Goal: Task Accomplishment & Management: Complete application form

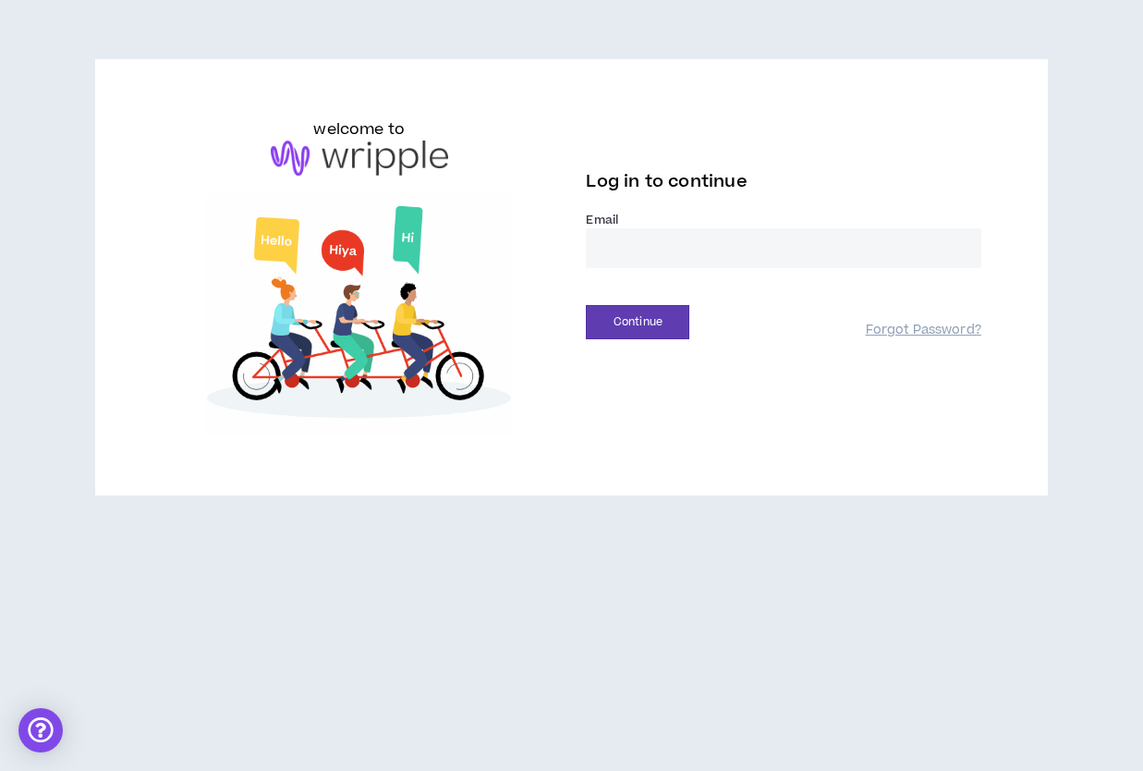
type input "**********"
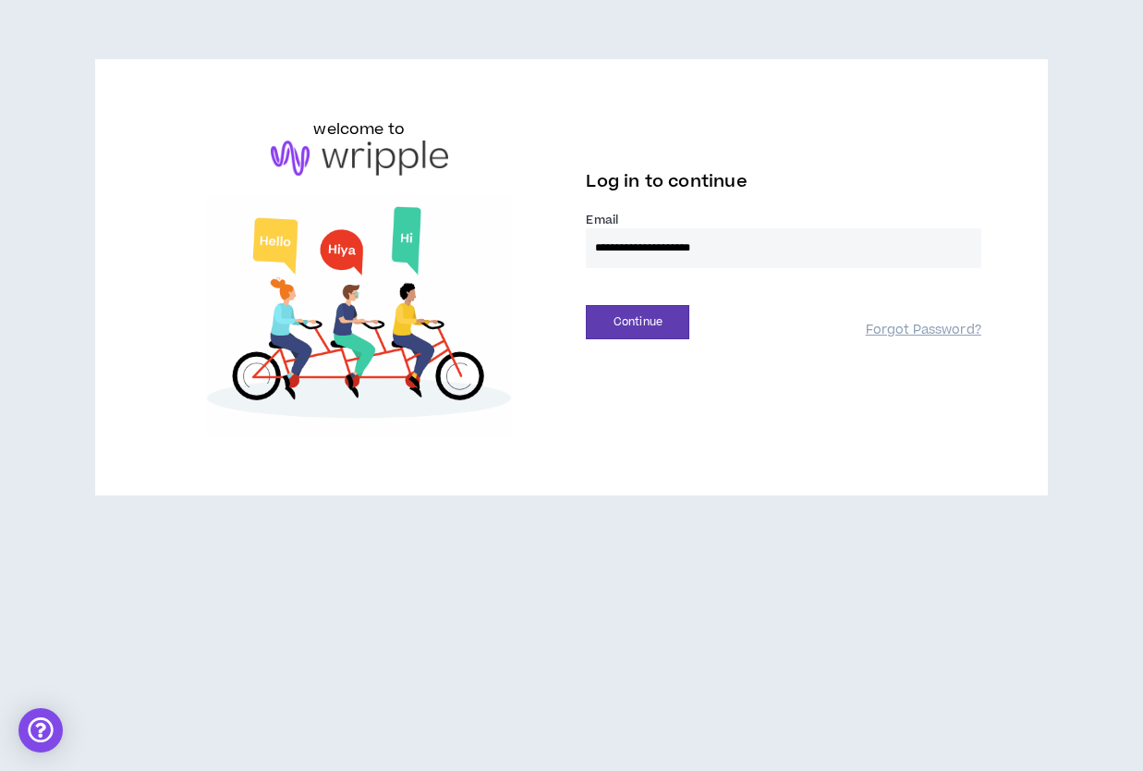
click at [638, 322] on button "Continue" at bounding box center [638, 322] width 104 height 34
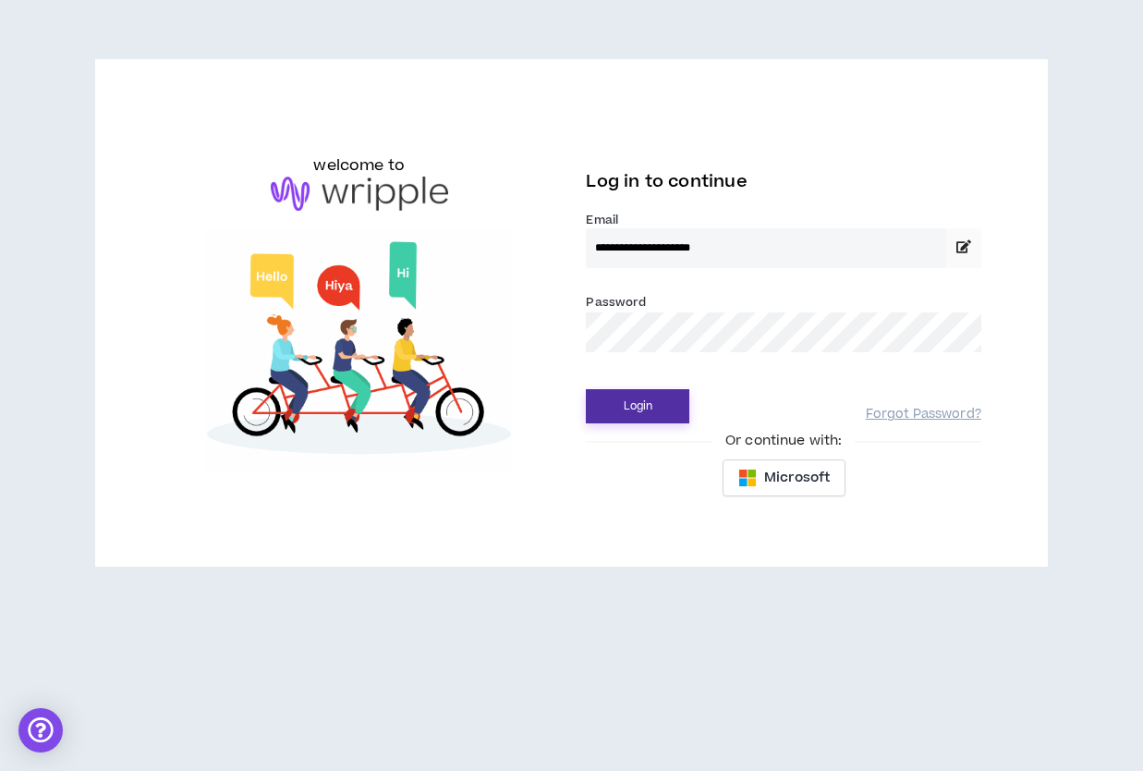
click at [655, 416] on button "Login" at bounding box center [638, 406] width 104 height 34
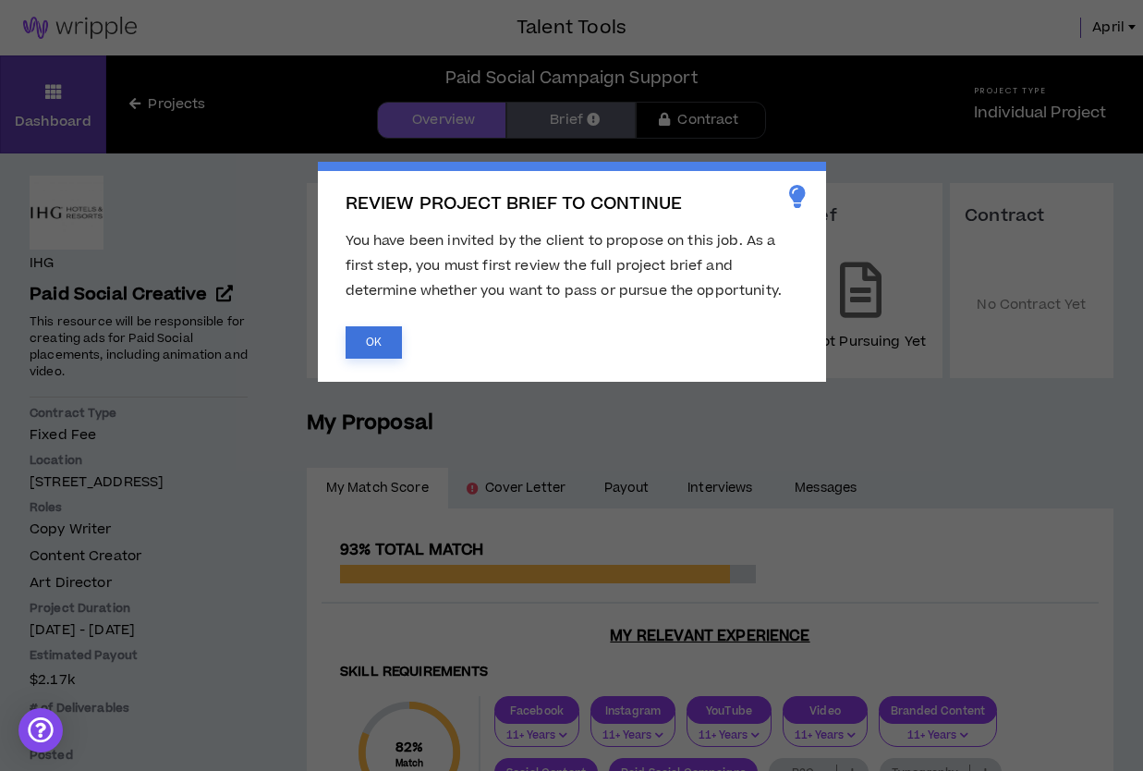
click at [370, 345] on button "OK" at bounding box center [374, 342] width 56 height 32
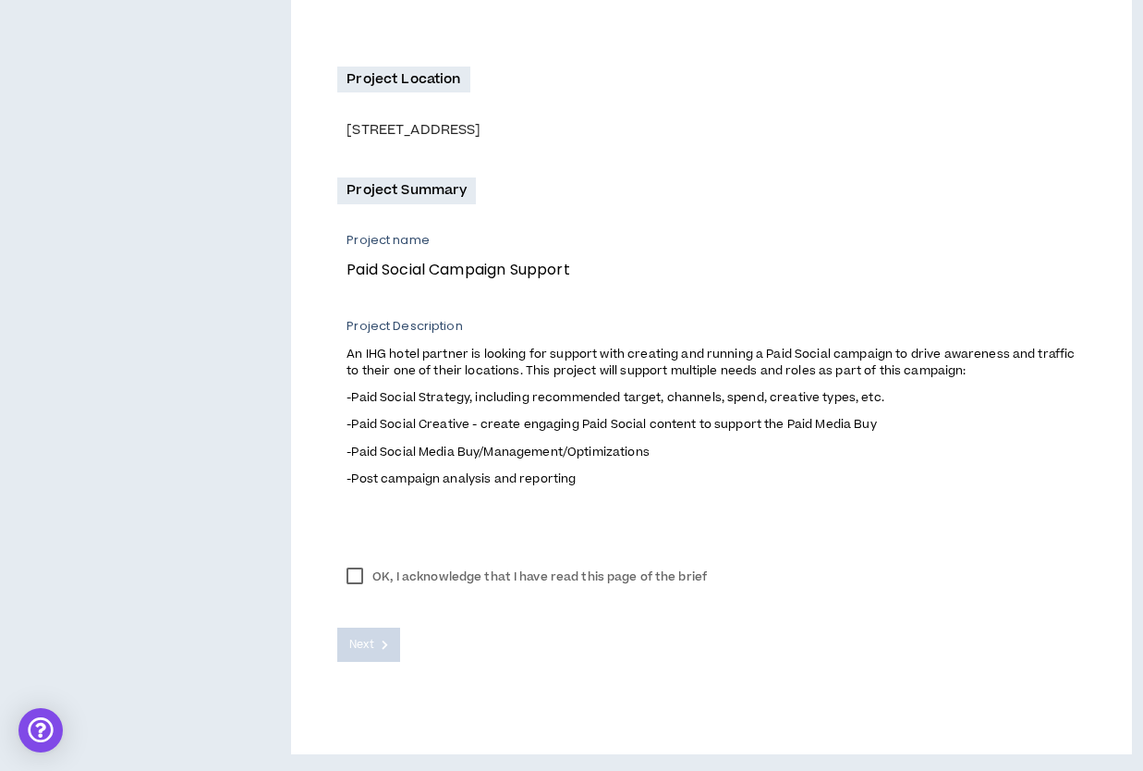
scroll to position [495, 0]
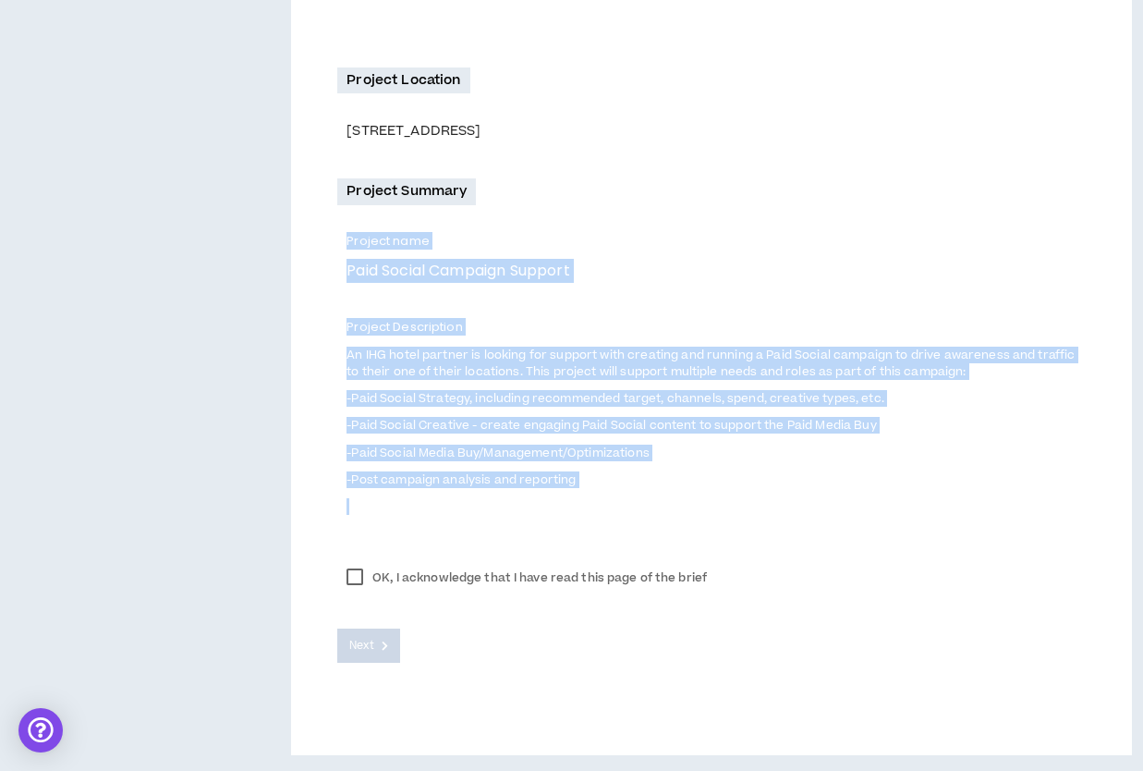
drag, startPoint x: 616, startPoint y: 488, endPoint x: 333, endPoint y: 227, distance: 385.3
click at [333, 227] on div "Paid Social Campaign Support Client and Project Overview Client Name and Indust…" at bounding box center [711, 245] width 841 height 1019
copy div "Project name Paid Social Campaign Support Project Description An IHG hotel part…"
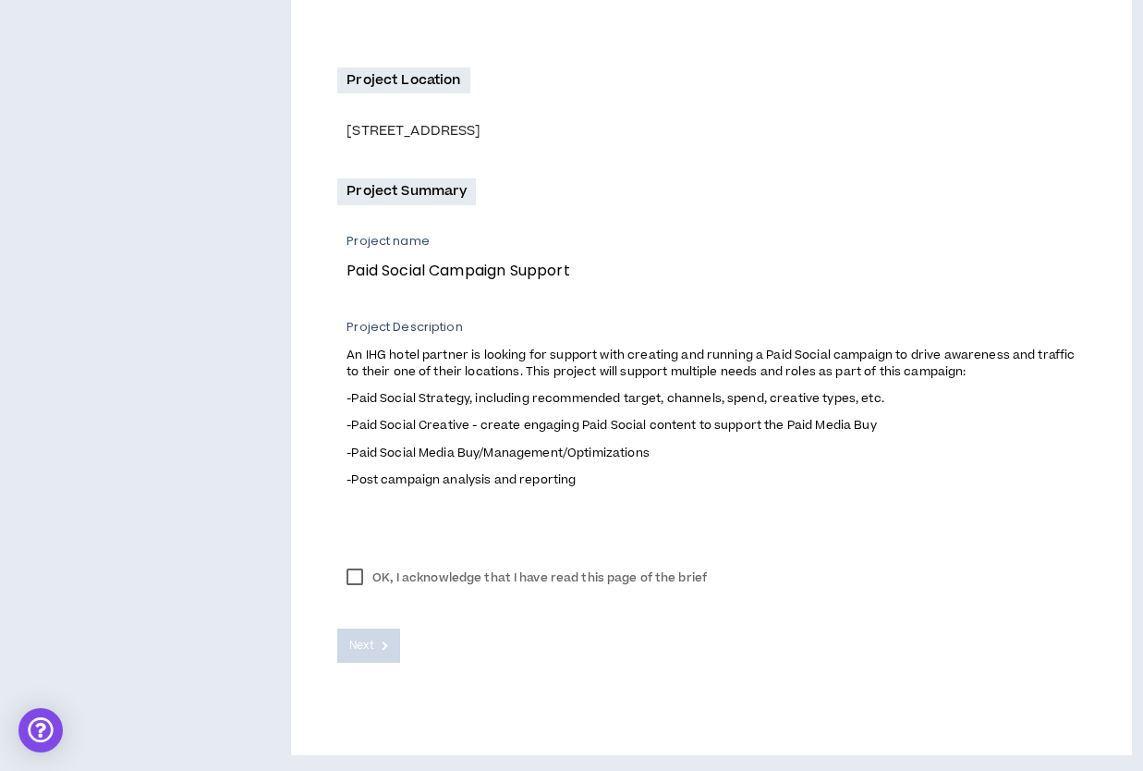
click at [350, 571] on label "OK, I acknowledge that I have read this page of the brief" at bounding box center [526, 578] width 379 height 28
click at [360, 644] on span "Next" at bounding box center [361, 646] width 24 height 18
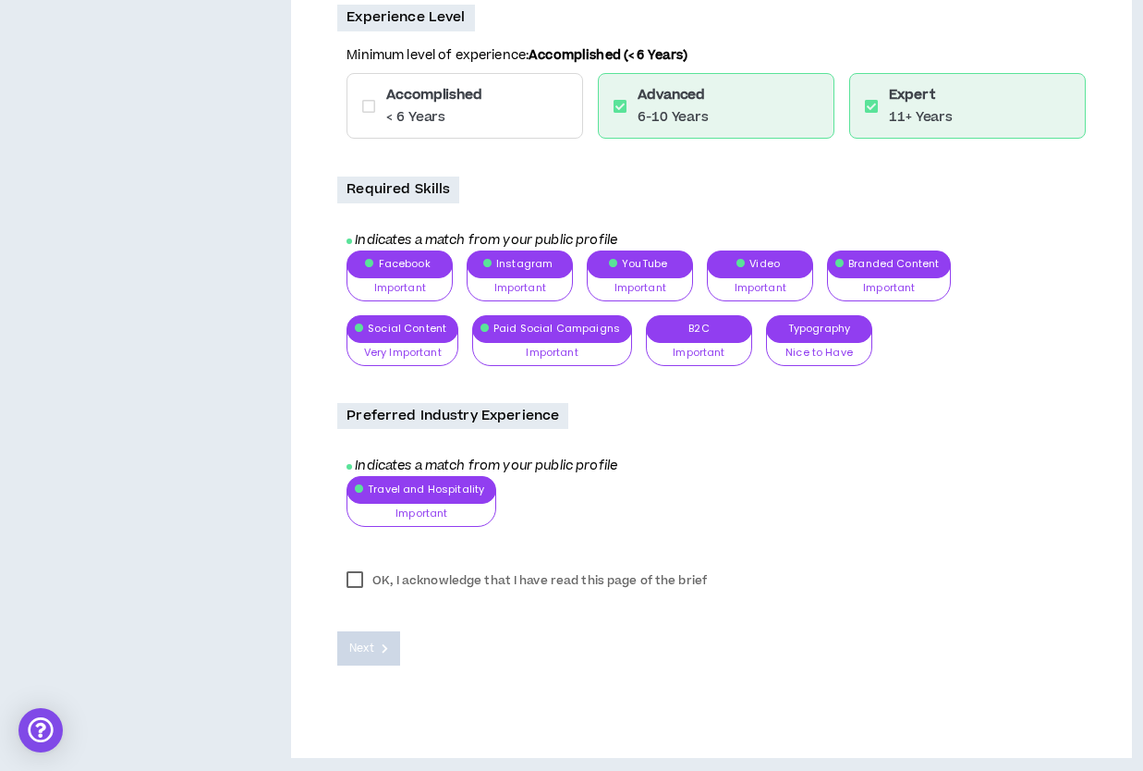
scroll to position [651, 0]
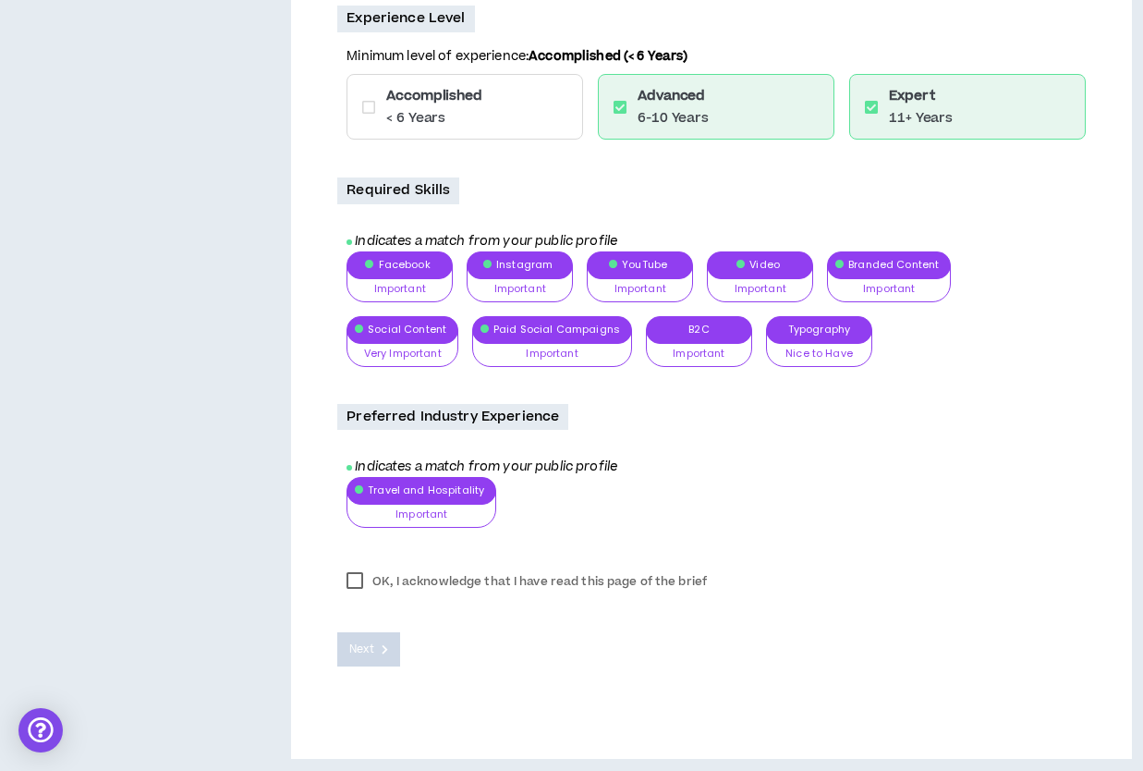
click at [358, 574] on label "OK, I acknowledge that I have read this page of the brief" at bounding box center [526, 581] width 379 height 28
click at [360, 644] on span "Next" at bounding box center [361, 649] width 24 height 18
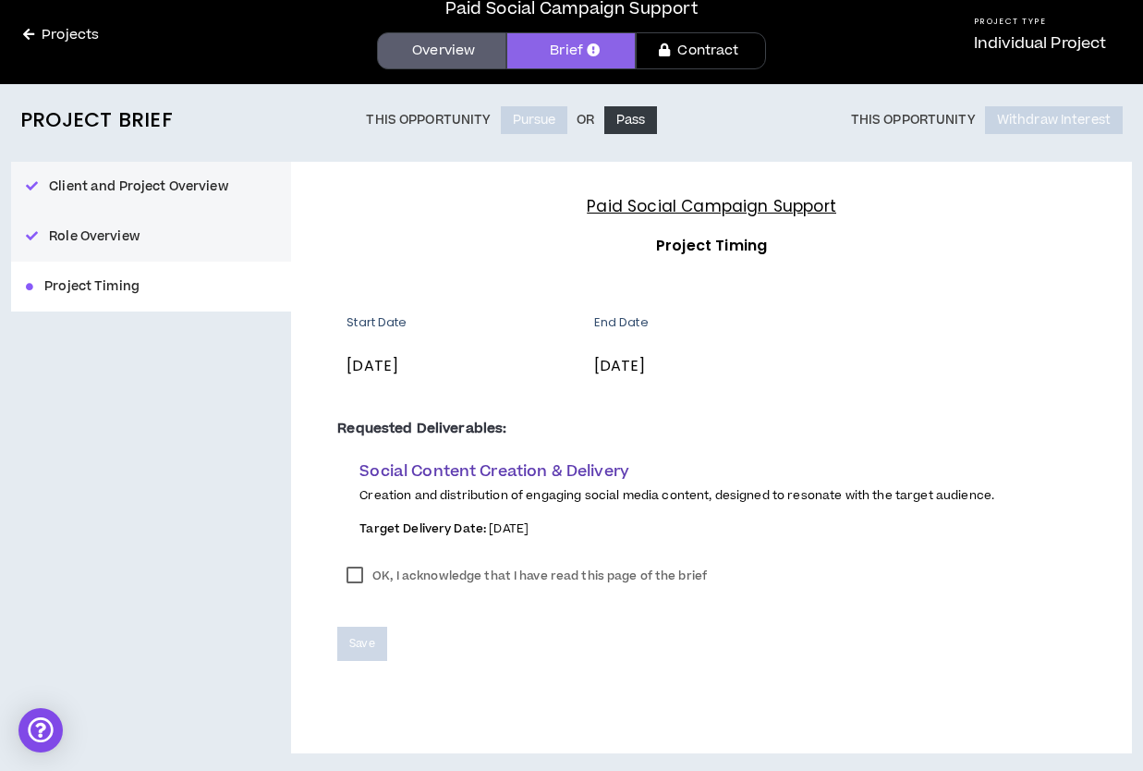
scroll to position [68, 0]
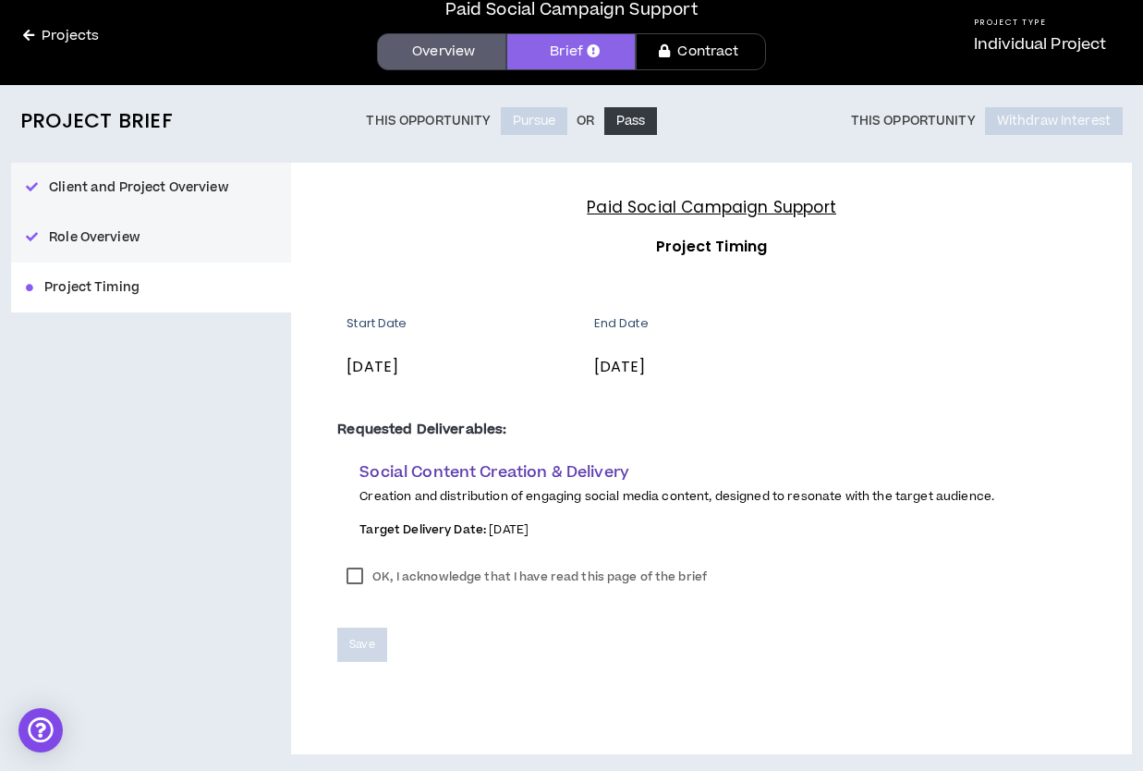
click at [355, 577] on label "OK, I acknowledge that I have read this page of the brief" at bounding box center [526, 577] width 379 height 28
click at [358, 642] on span "Save" at bounding box center [361, 645] width 25 height 18
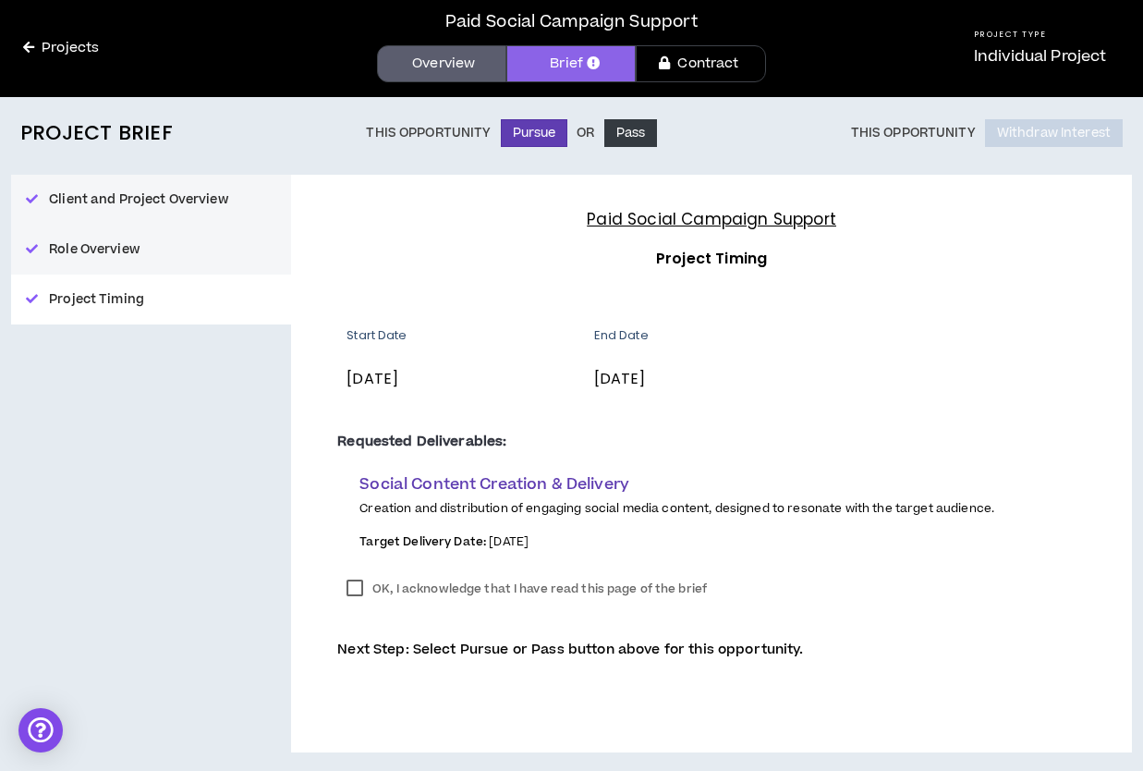
scroll to position [55, 0]
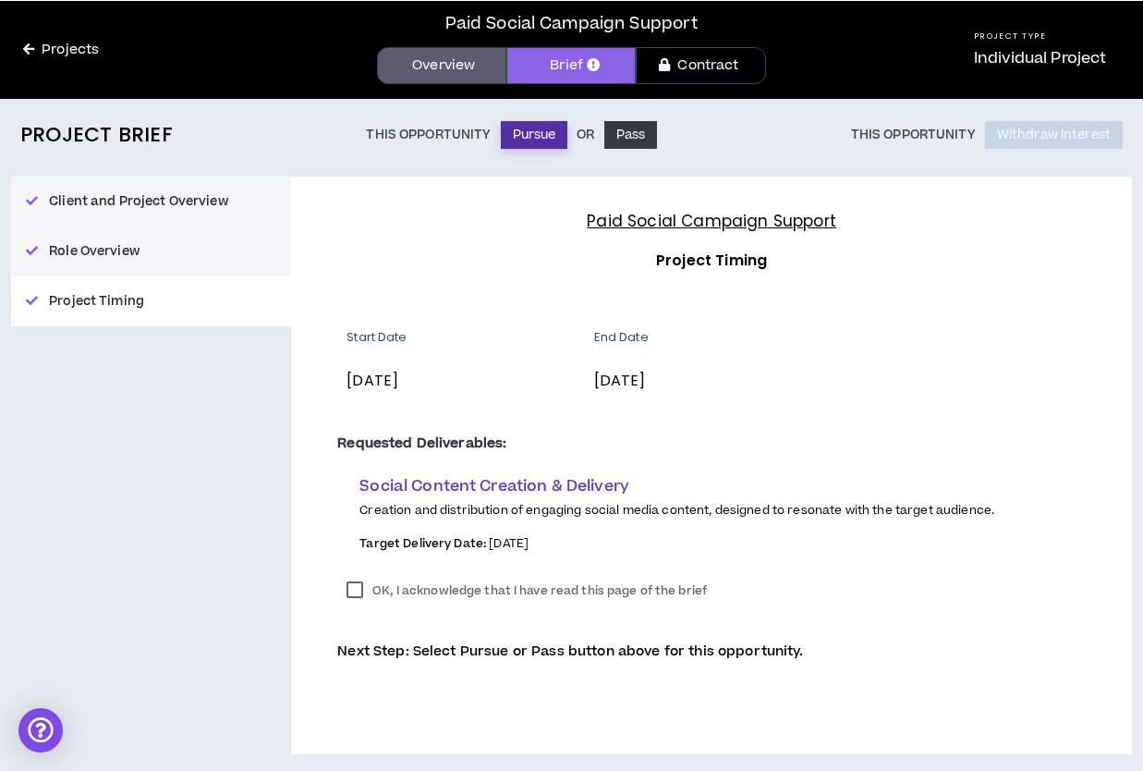
click at [523, 132] on button "Pursue" at bounding box center [534, 135] width 67 height 28
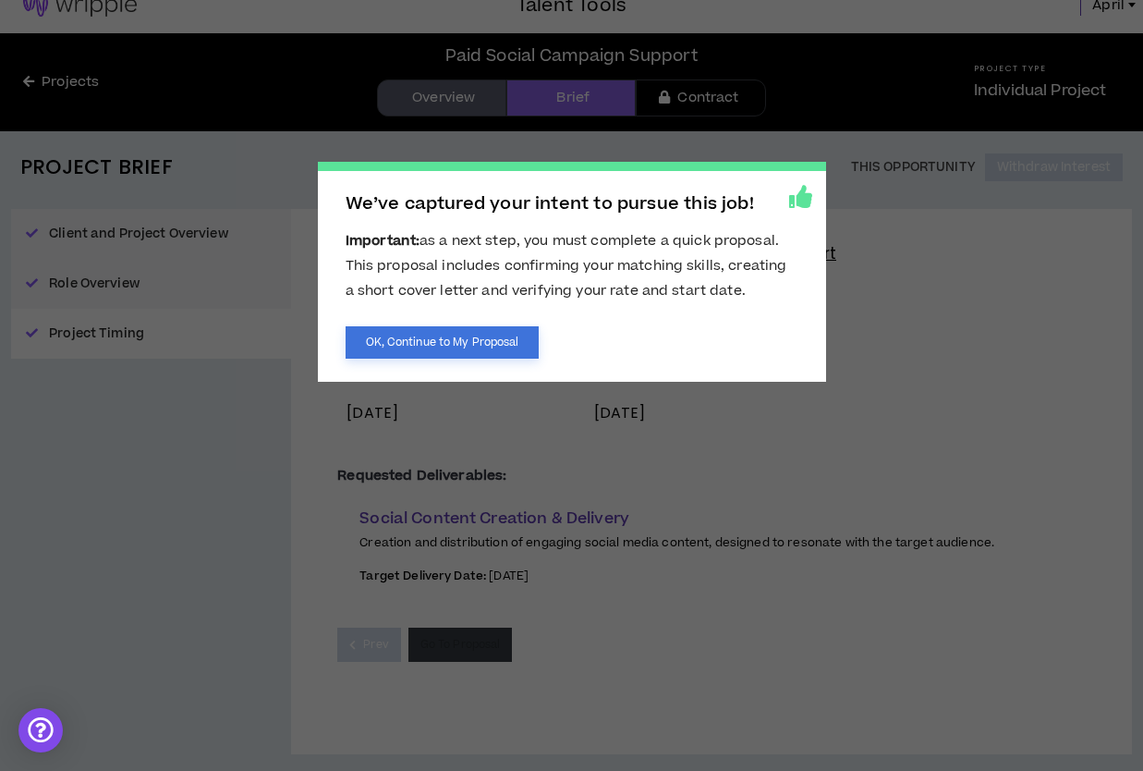
click at [485, 332] on button "OK, Continue to My Proposal" at bounding box center [443, 342] width 194 height 32
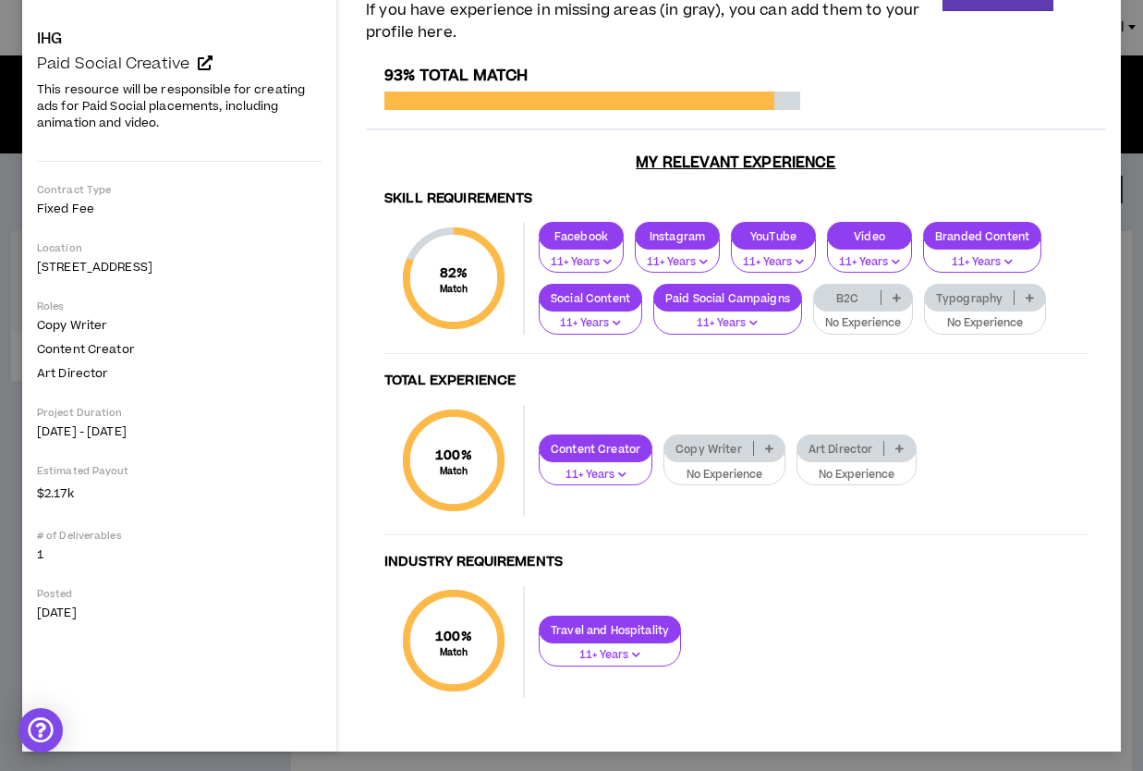
scroll to position [145, 0]
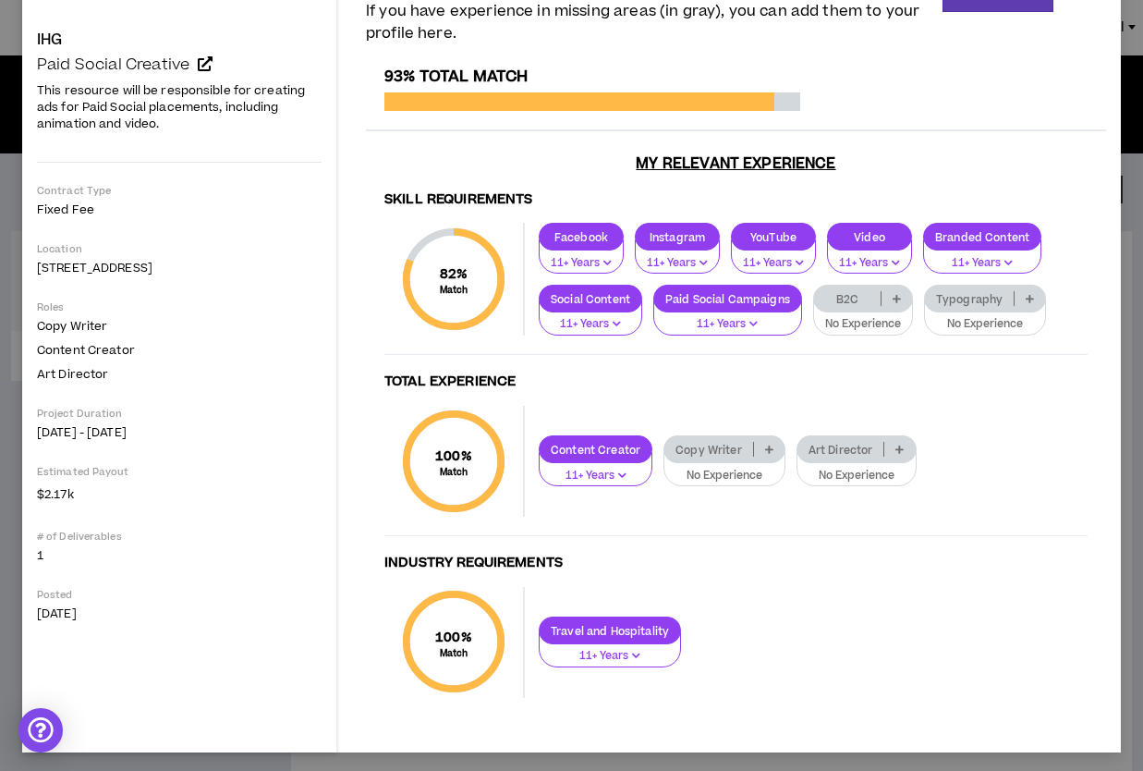
click at [728, 456] on p "Copy Writer" at bounding box center [708, 450] width 89 height 14
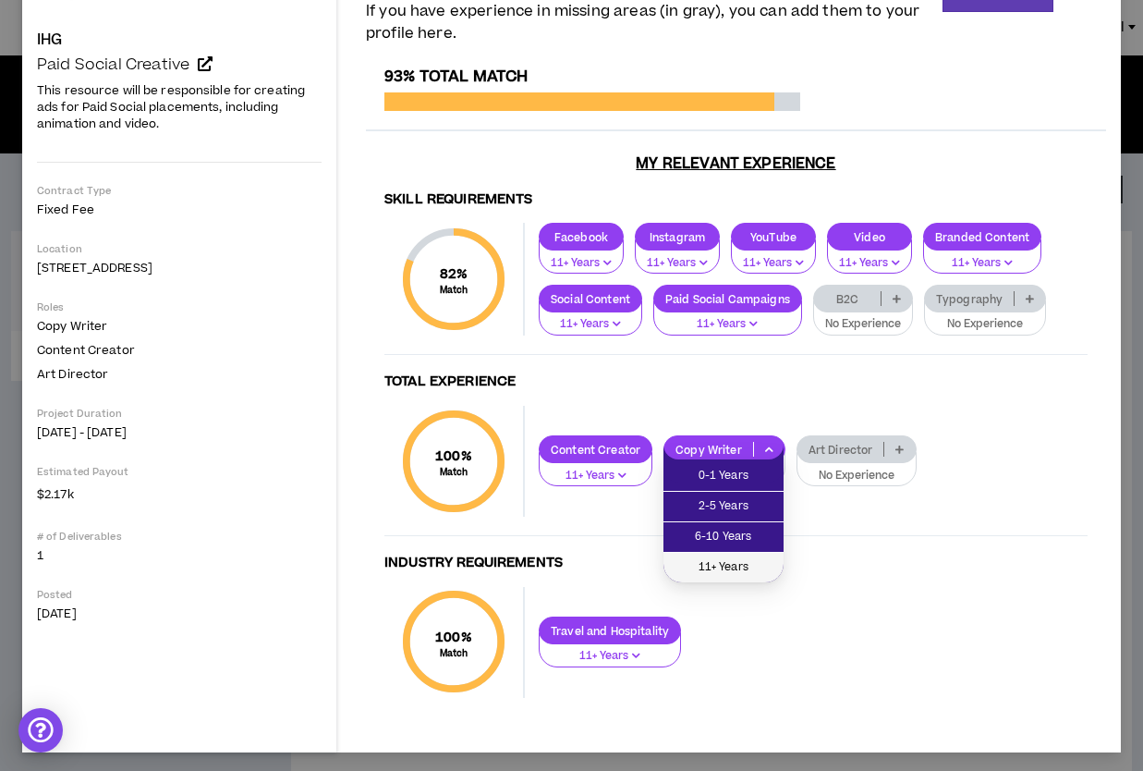
click at [722, 563] on span "11+ Years" at bounding box center [724, 567] width 98 height 20
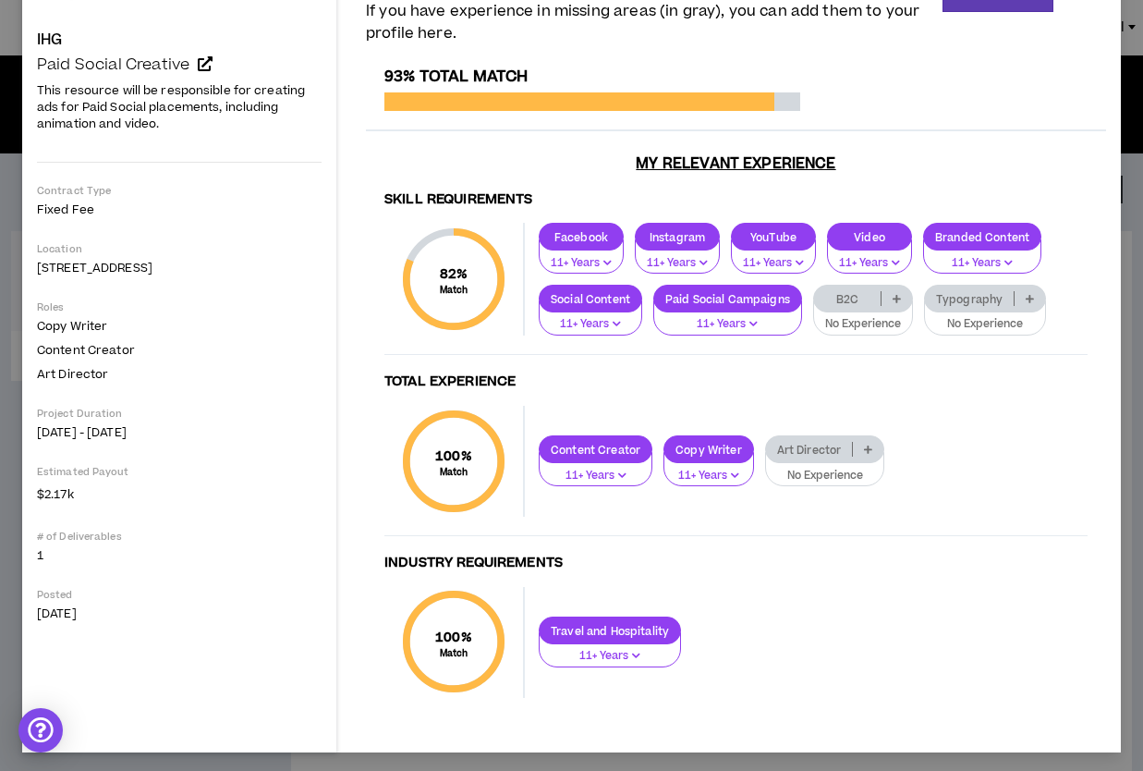
click at [898, 295] on icon at bounding box center [897, 298] width 8 height 9
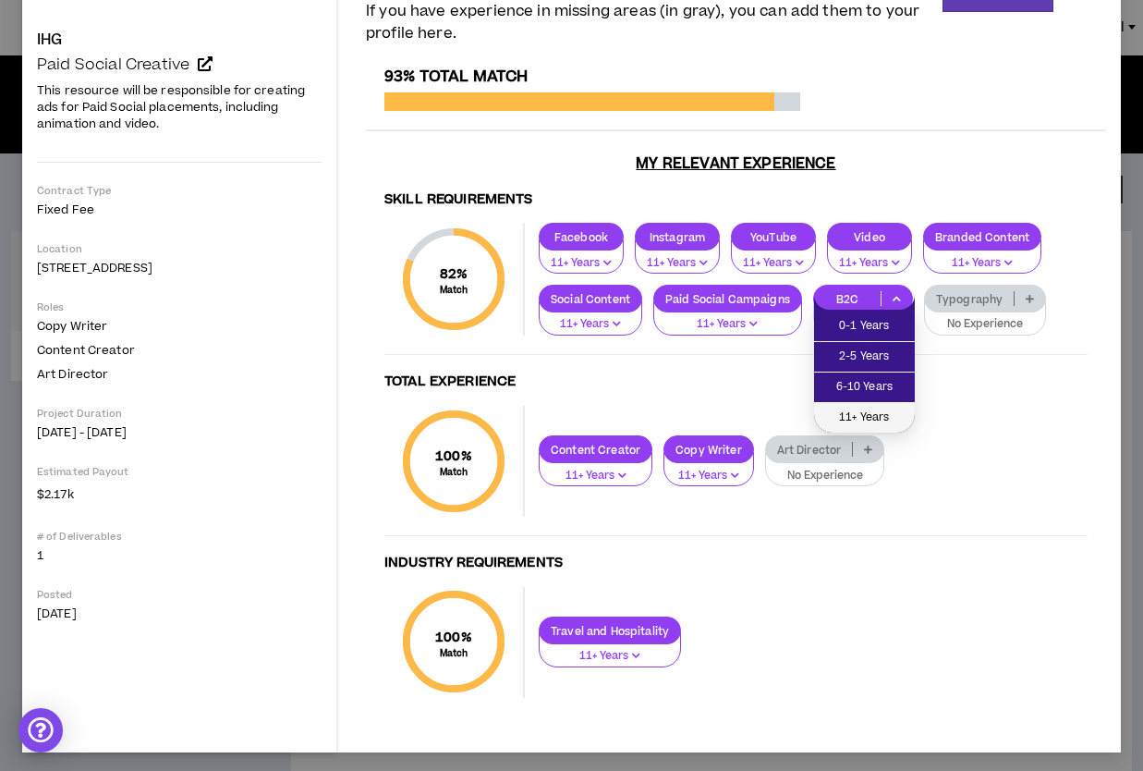
click at [862, 408] on span "11+ Years" at bounding box center [864, 418] width 79 height 20
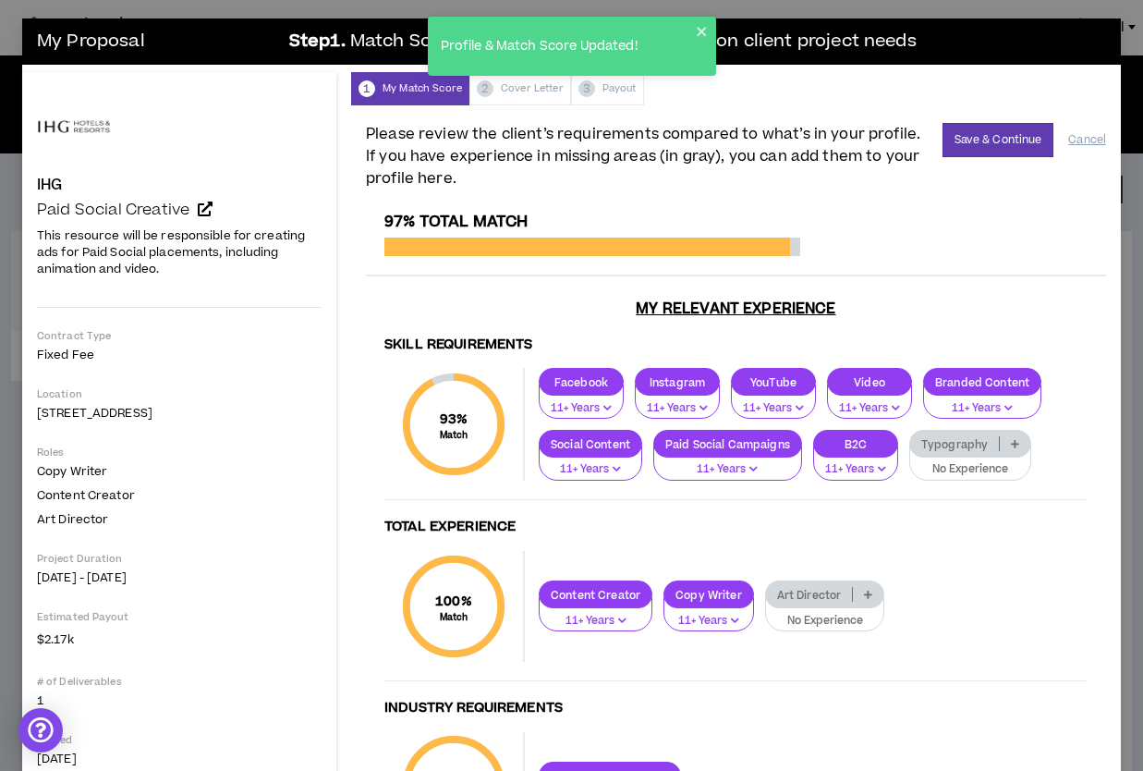
scroll to position [0, 0]
click at [965, 151] on button "Save & Continue" at bounding box center [999, 140] width 112 height 34
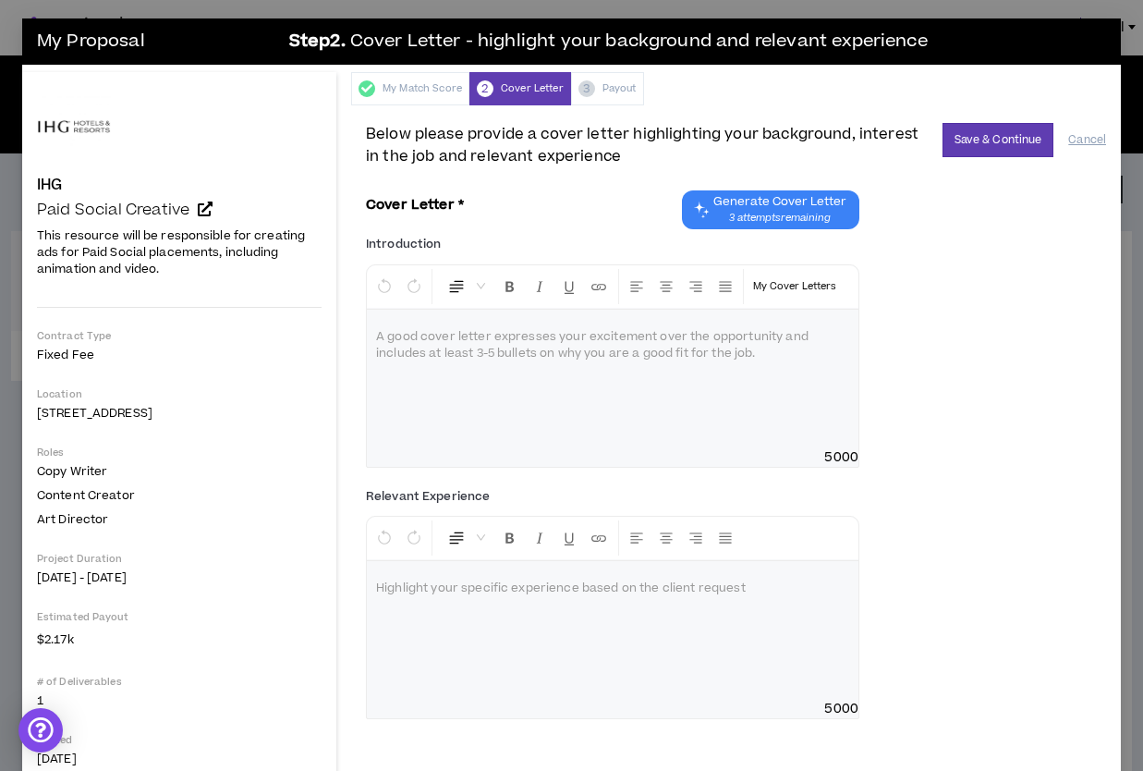
click at [756, 208] on span "Generate Cover Letter" at bounding box center [779, 201] width 133 height 15
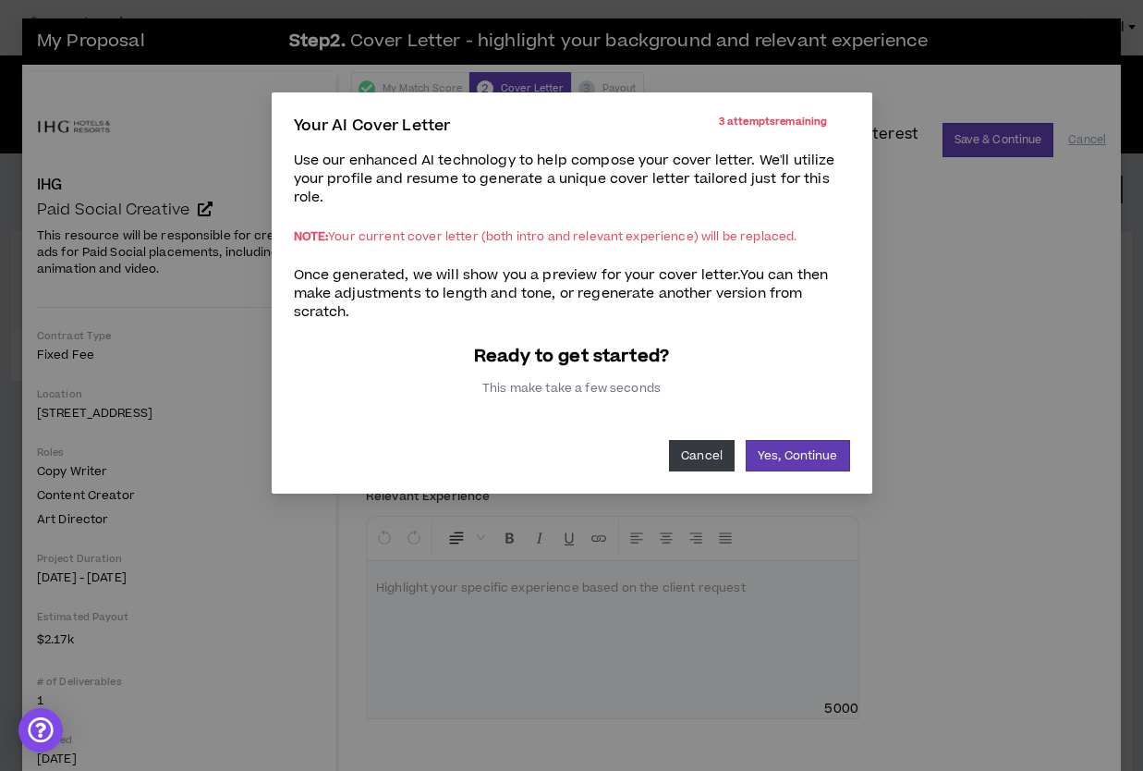
click at [713, 452] on button "Cancel" at bounding box center [702, 455] width 66 height 31
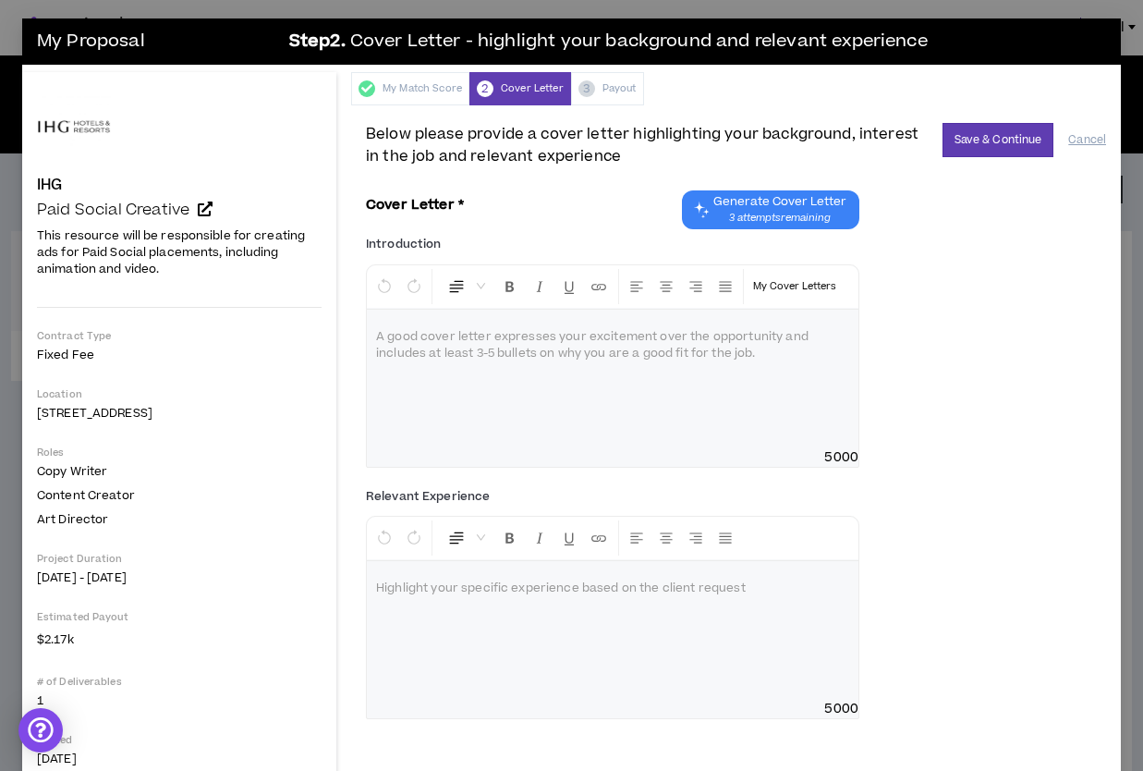
click at [776, 211] on span "3 attempts remaining" at bounding box center [779, 218] width 133 height 15
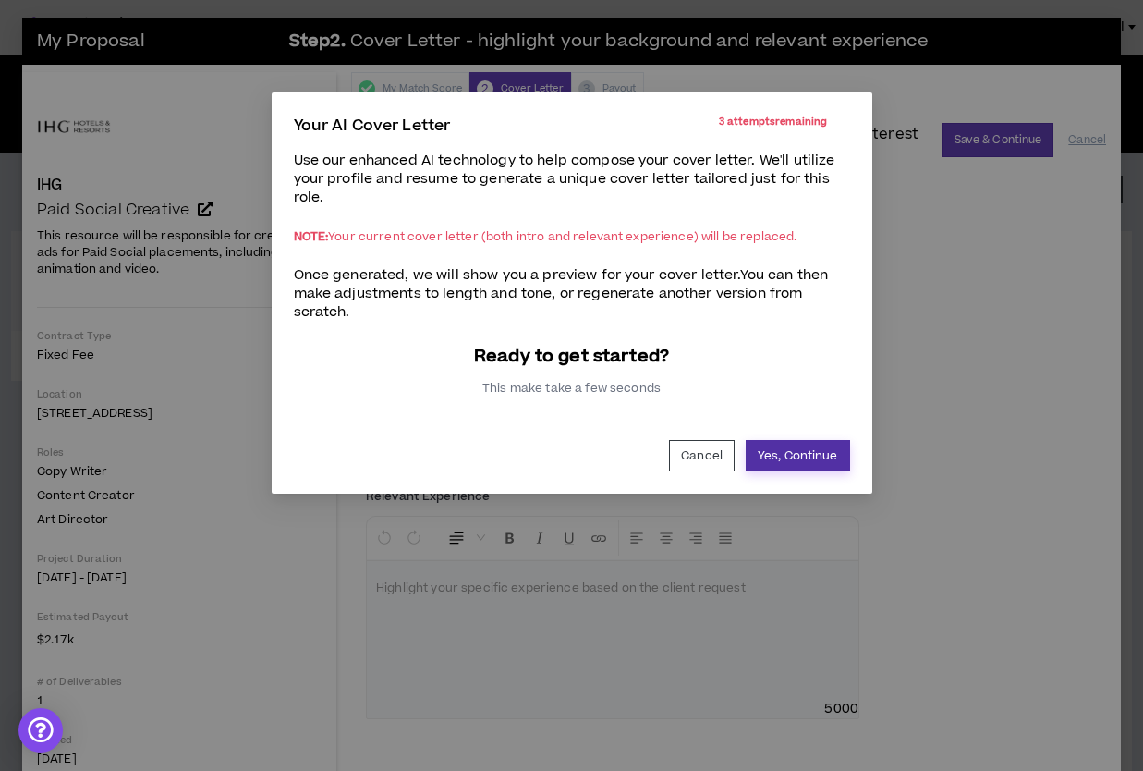
click at [804, 457] on button "Yes, Continue" at bounding box center [798, 455] width 104 height 31
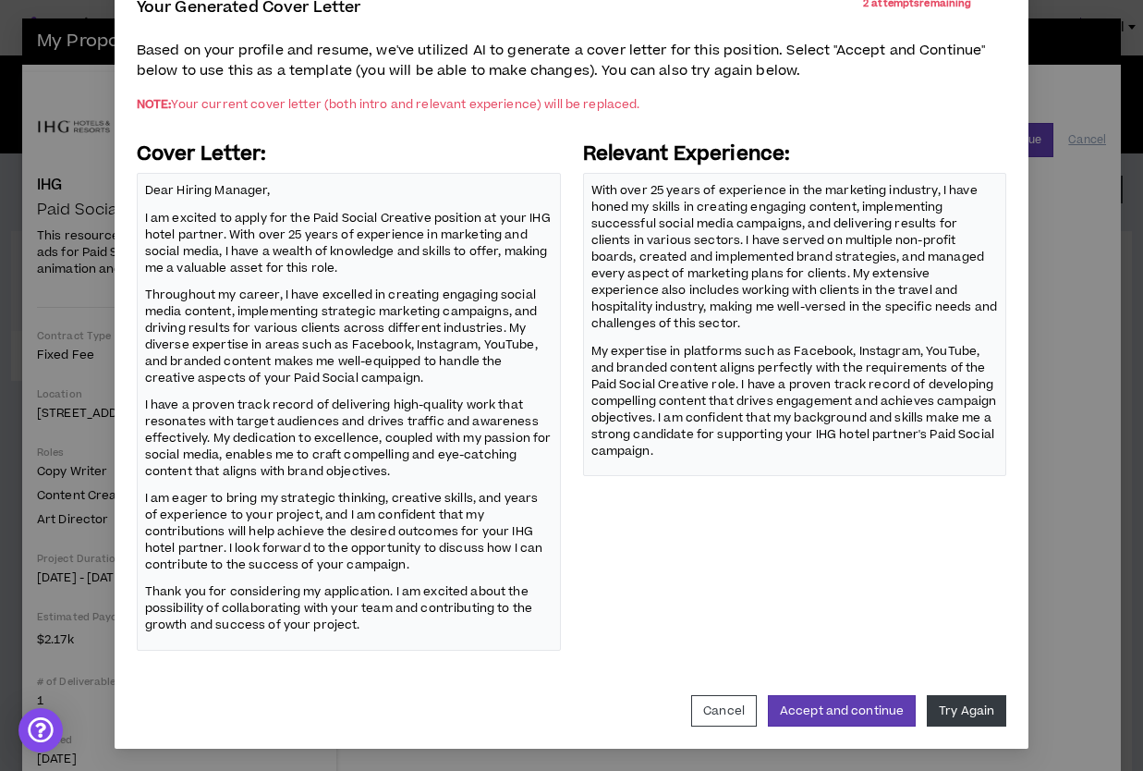
scroll to position [117, 0]
click at [318, 348] on p "Throughout my career, I have excelled in creating engaging social media content…" at bounding box center [349, 337] width 408 height 103
click at [347, 343] on p "Throughout my career, I have excelled in creating engaging social media content…" at bounding box center [349, 337] width 408 height 103
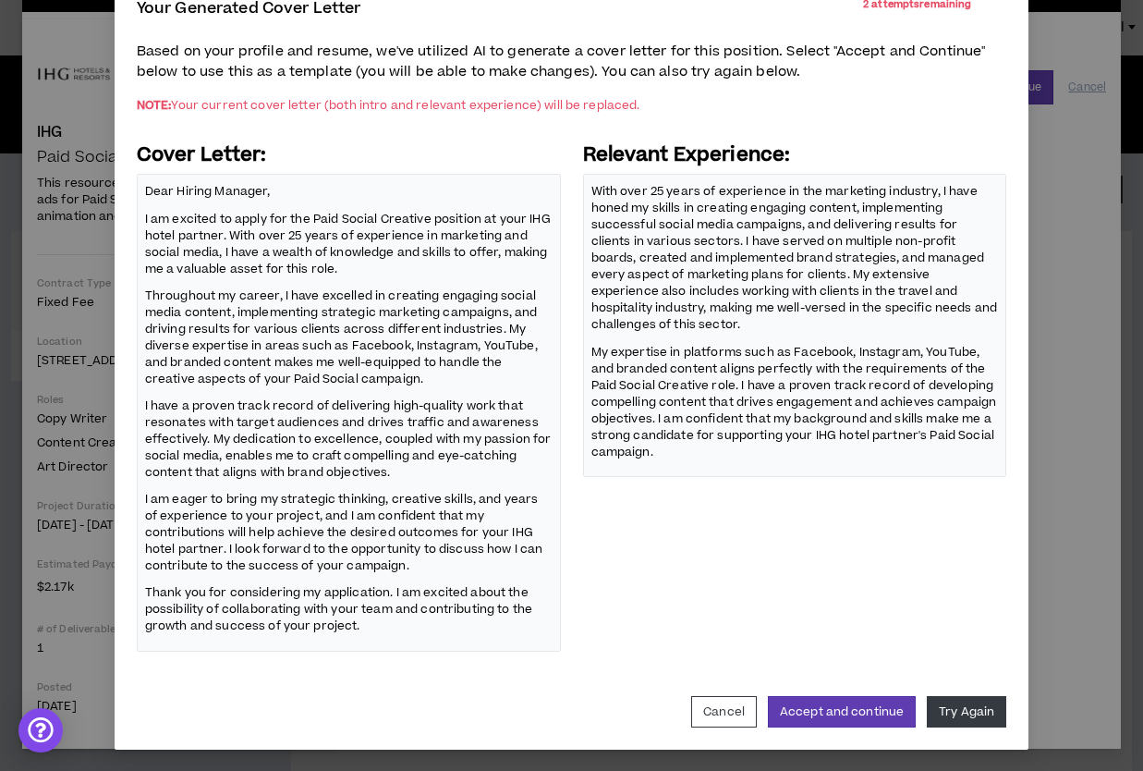
scroll to position [53, 0]
click at [349, 344] on p "Throughout my career, I have excelled in creating engaging social media content…" at bounding box center [349, 337] width 408 height 103
click at [847, 712] on button "Accept and continue" at bounding box center [842, 711] width 148 height 31
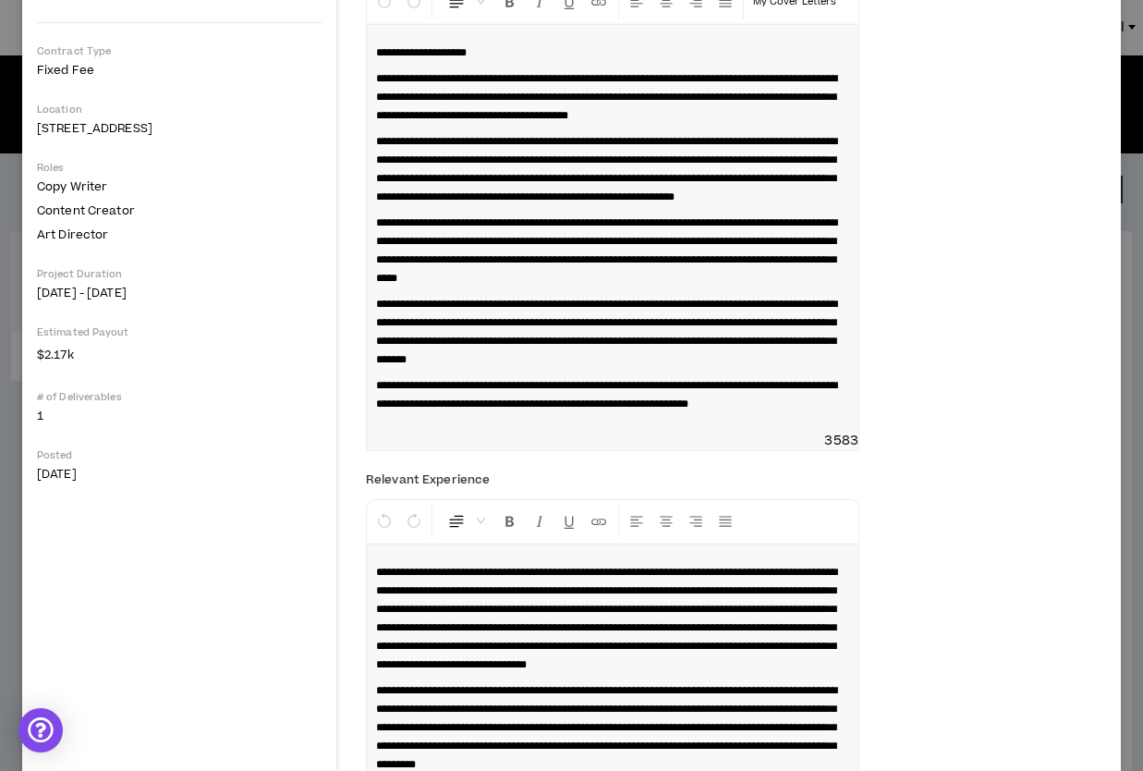
scroll to position [283, 0]
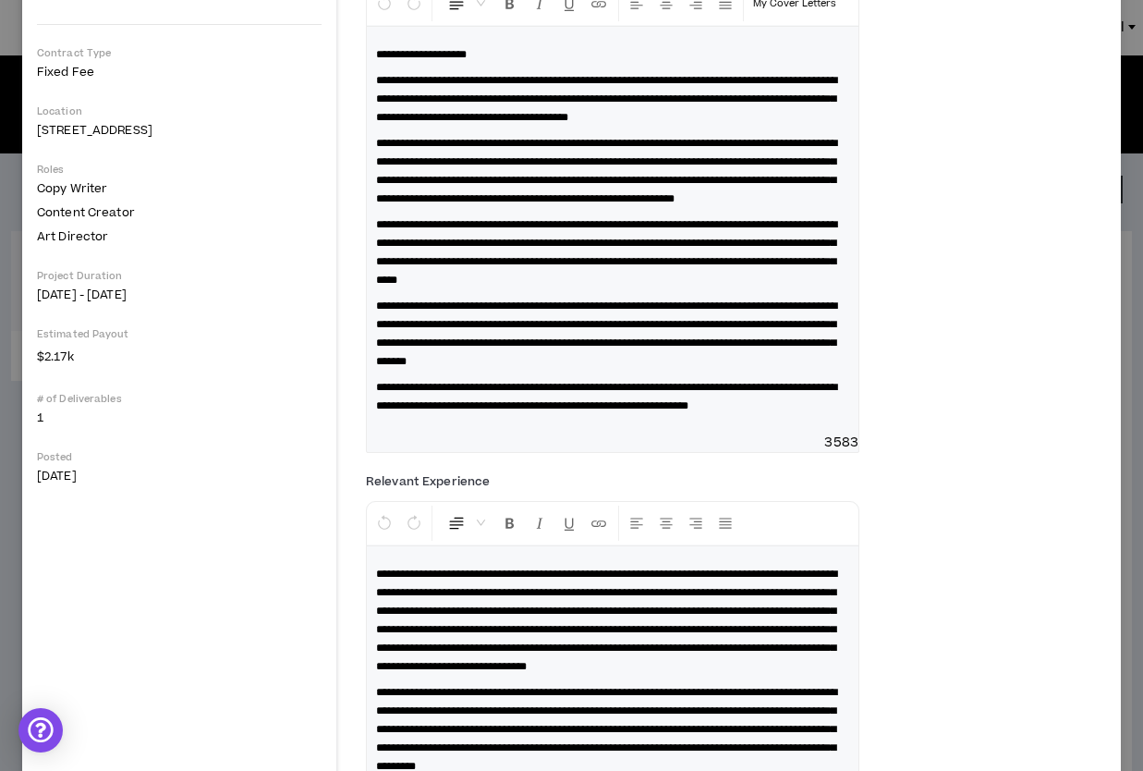
click at [507, 204] on span "**********" at bounding box center [606, 171] width 461 height 67
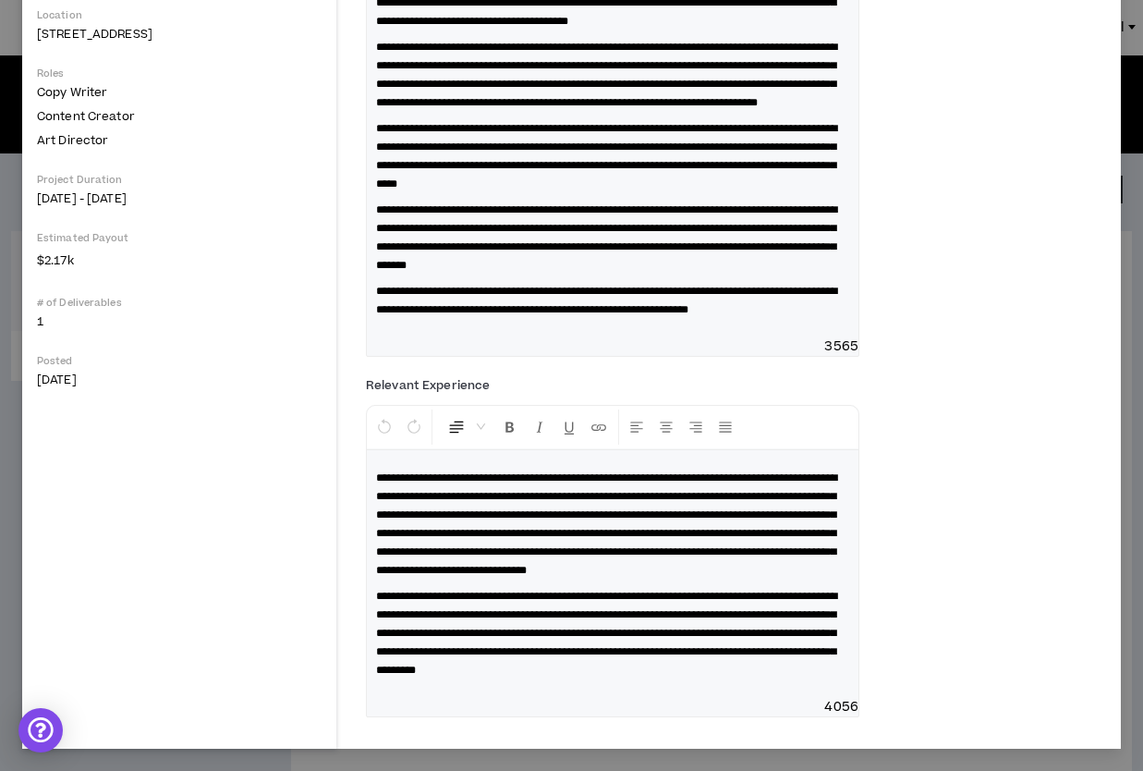
scroll to position [470, 0]
click at [710, 591] on span "**********" at bounding box center [606, 633] width 461 height 85
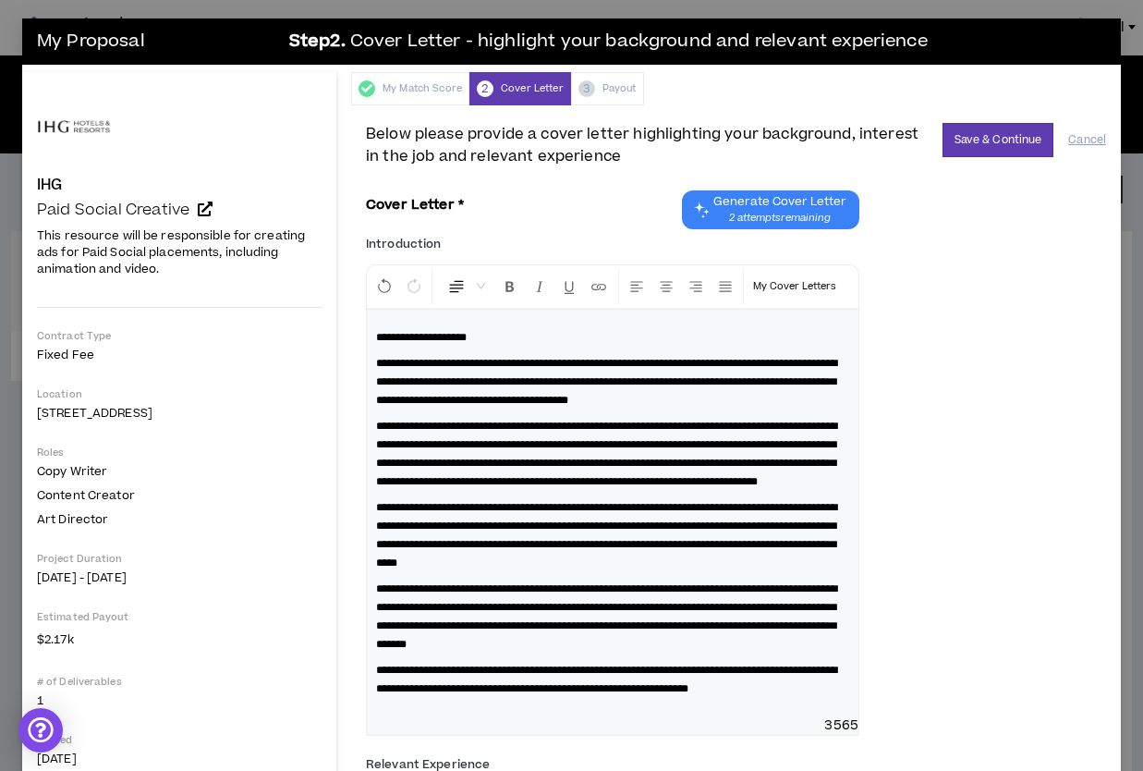
scroll to position [0, 0]
click at [994, 134] on button "Save & Continue" at bounding box center [999, 140] width 112 height 34
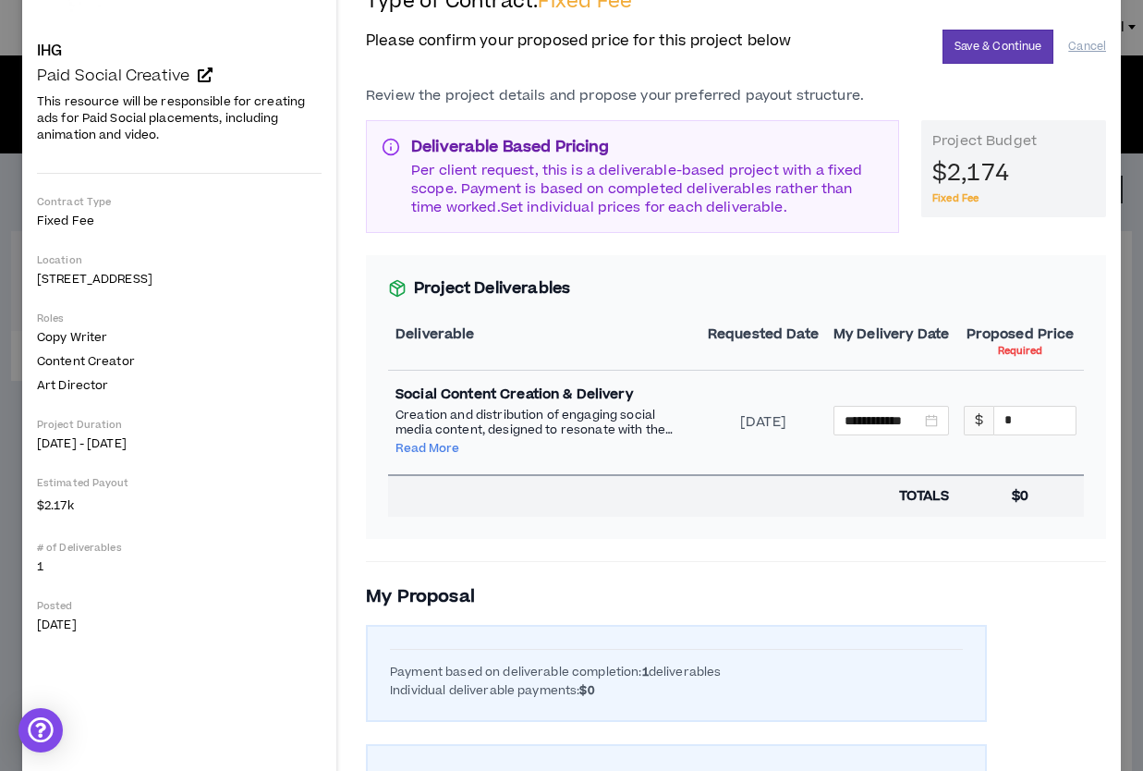
scroll to position [171, 0]
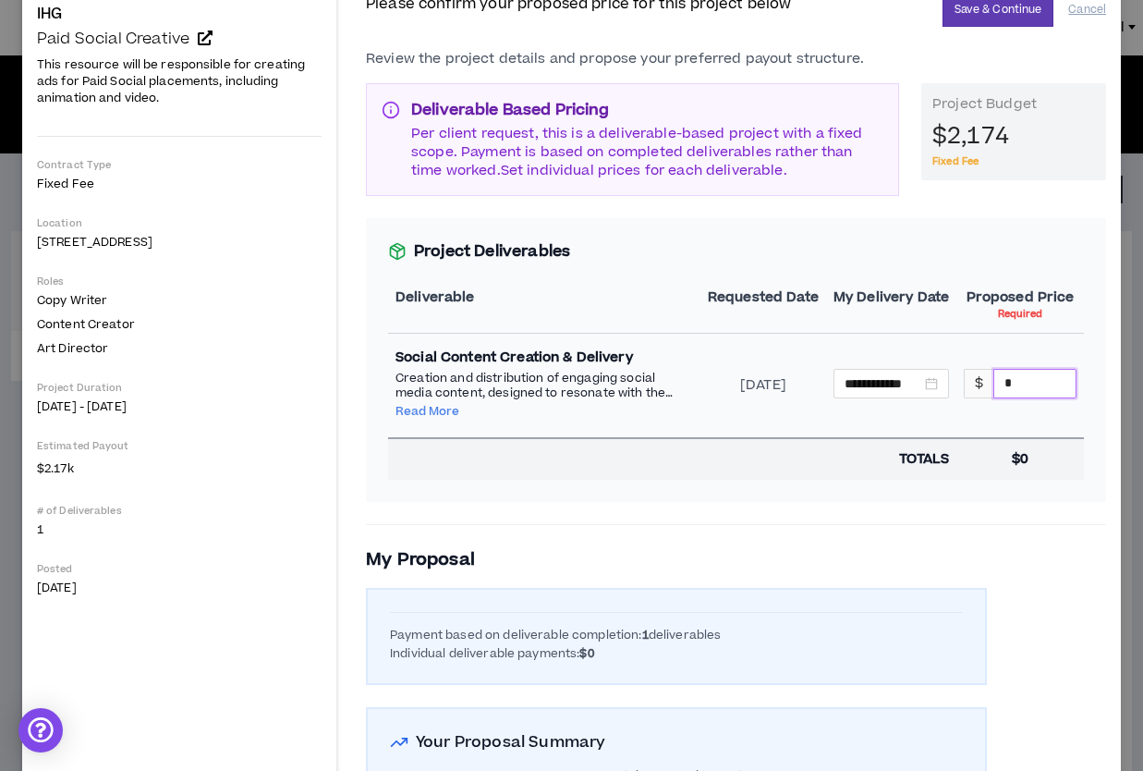
click at [1029, 382] on input "*" at bounding box center [1034, 384] width 81 height 28
drag, startPoint x: 1027, startPoint y: 381, endPoint x: 993, endPoint y: 379, distance: 34.2
click at [993, 379] on div "$ *" at bounding box center [1020, 384] width 113 height 30
click at [866, 484] on div "**********" at bounding box center [736, 359] width 740 height 283
click at [1040, 381] on input "***" at bounding box center [1034, 384] width 81 height 28
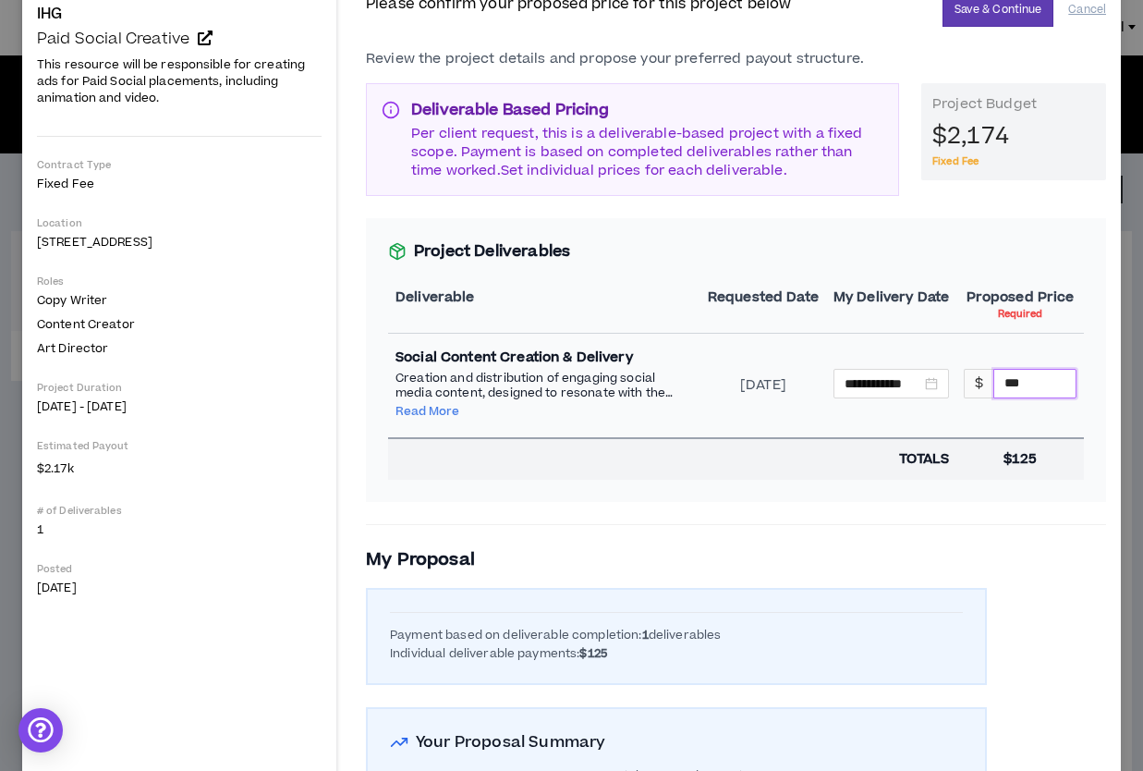
drag, startPoint x: 1040, startPoint y: 381, endPoint x: 981, endPoint y: 381, distance: 59.1
click at [981, 381] on div "$ ***" at bounding box center [1020, 384] width 113 height 30
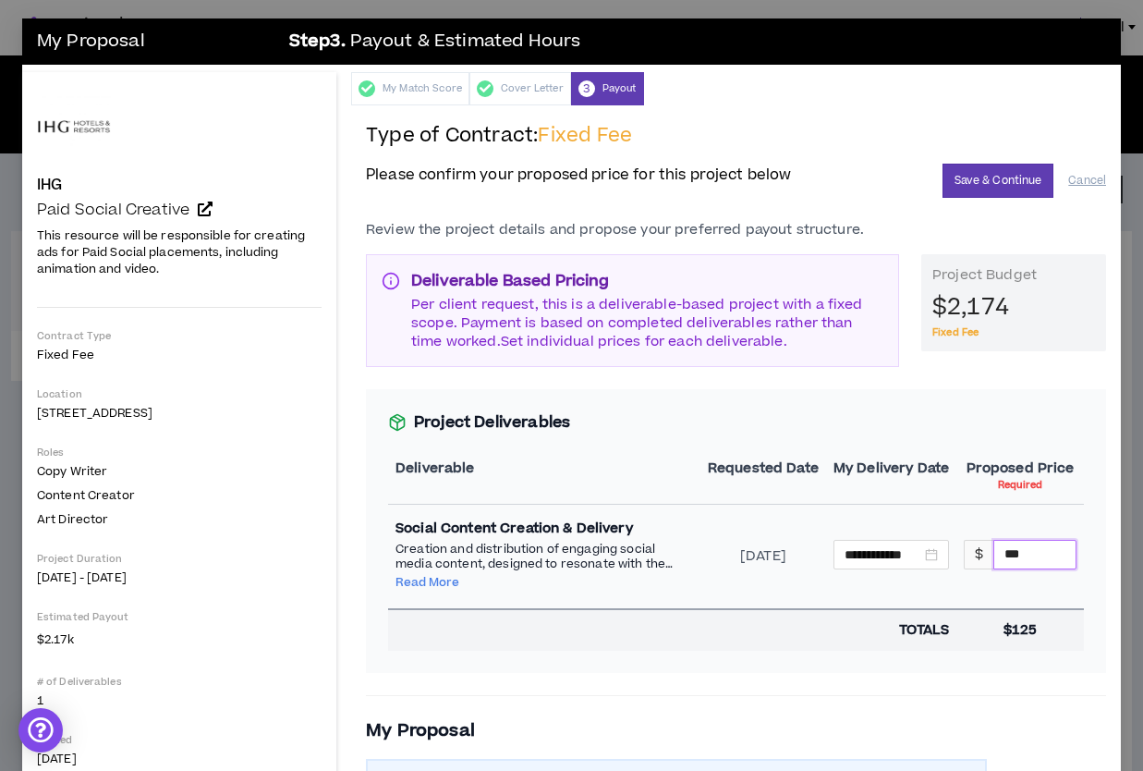
scroll to position [0, 0]
type input "****"
click at [835, 605] on td "**********" at bounding box center [891, 557] width 130 height 104
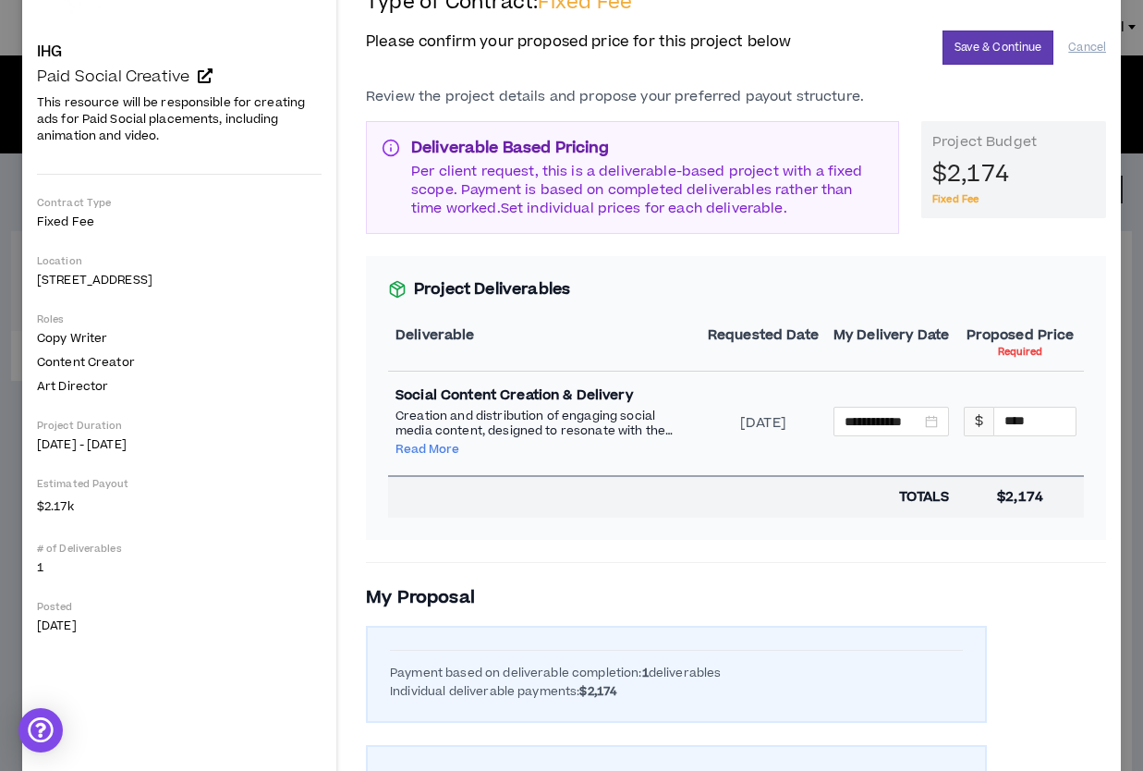
scroll to position [169, 0]
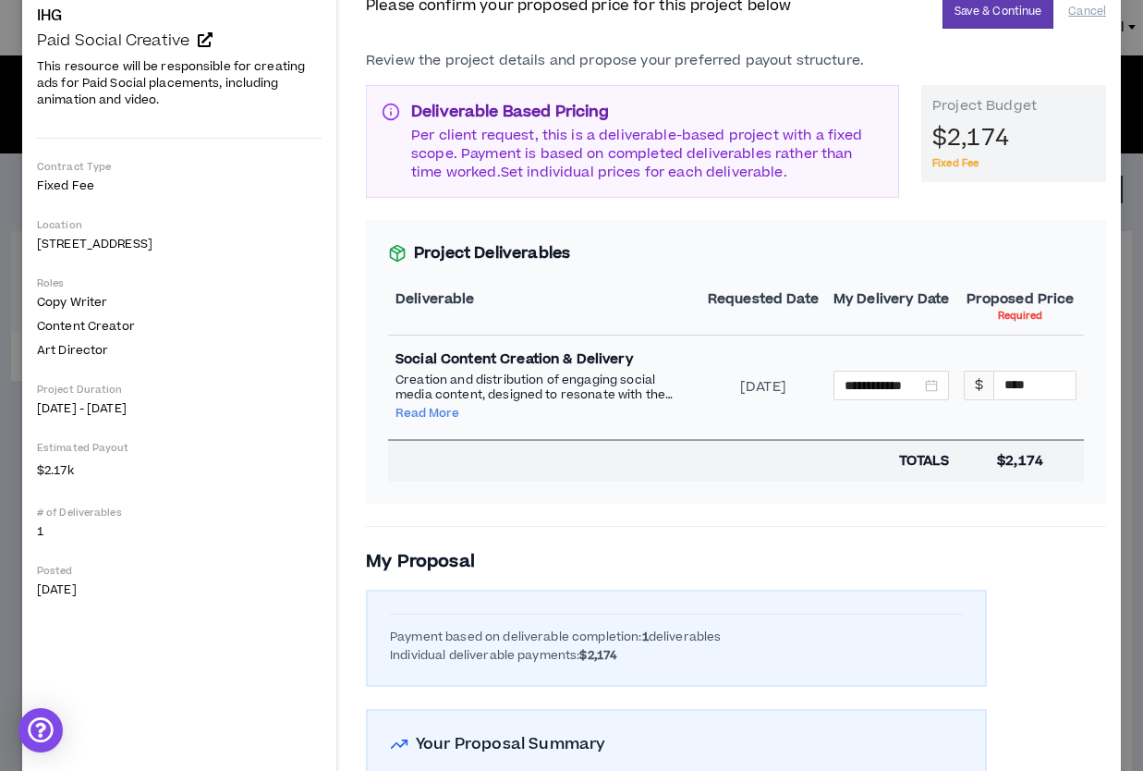
click at [417, 409] on button "Read More" at bounding box center [428, 413] width 64 height 15
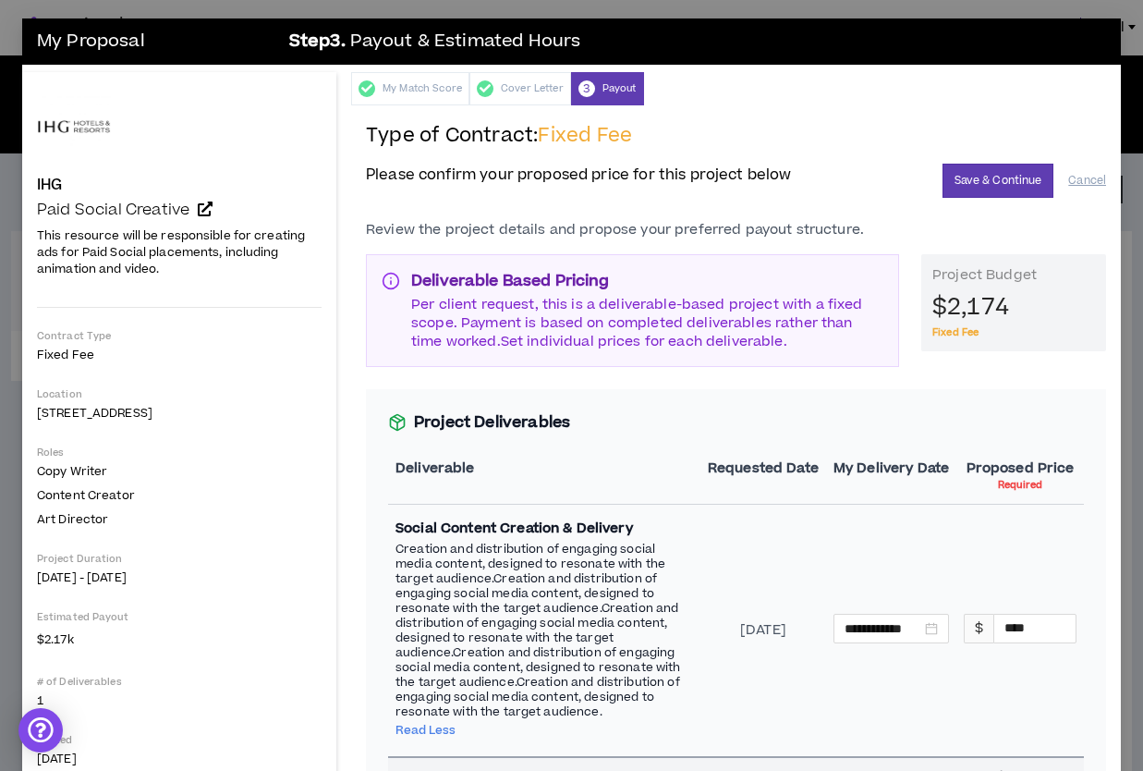
scroll to position [0, 0]
click at [1001, 176] on button "Save & Continue" at bounding box center [999, 181] width 112 height 34
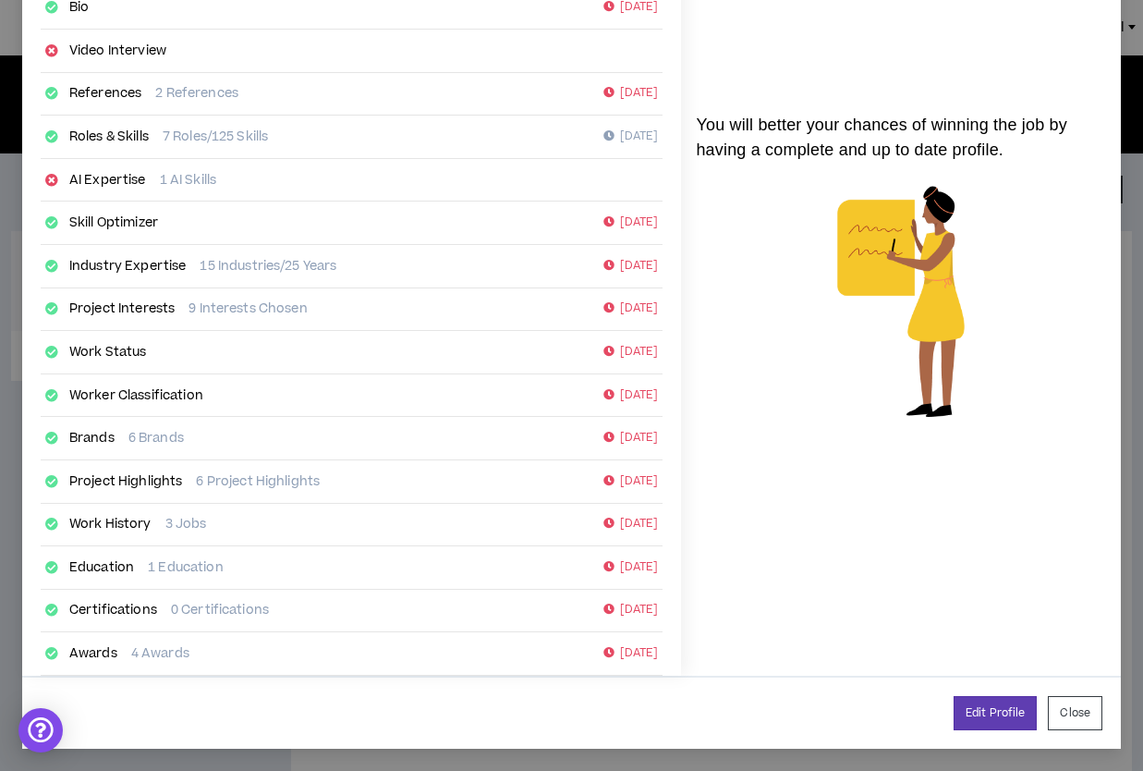
scroll to position [201, 0]
click at [1069, 708] on button "Close" at bounding box center [1075, 714] width 55 height 34
